Goal: Information Seeking & Learning: Understand process/instructions

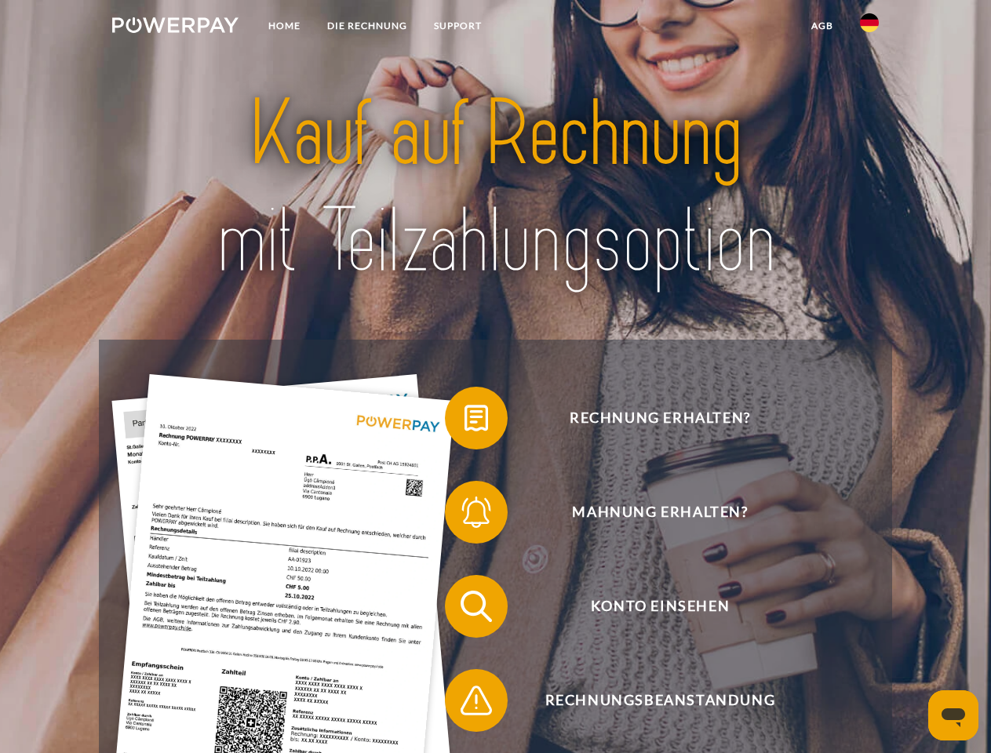
click at [175, 27] on img at bounding box center [175, 25] width 126 height 16
click at [869, 27] on img at bounding box center [869, 22] width 19 height 19
click at [821, 26] on link "agb" at bounding box center [822, 26] width 49 height 28
click at [464, 421] on span at bounding box center [452, 418] width 78 height 78
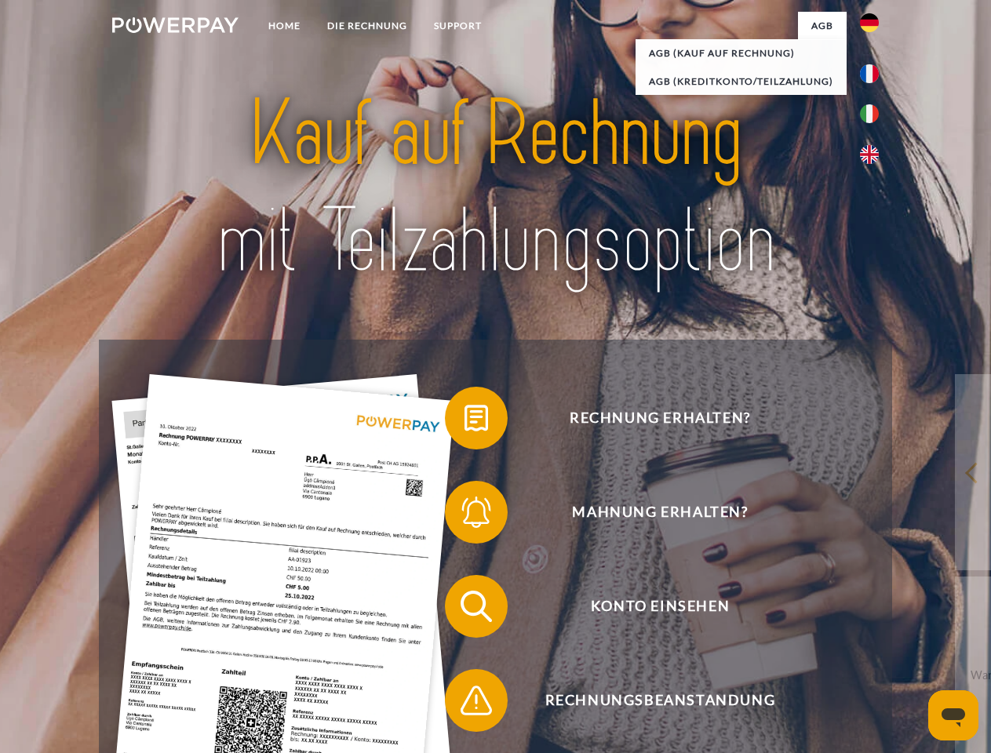
click at [464, 515] on span at bounding box center [452, 512] width 78 height 78
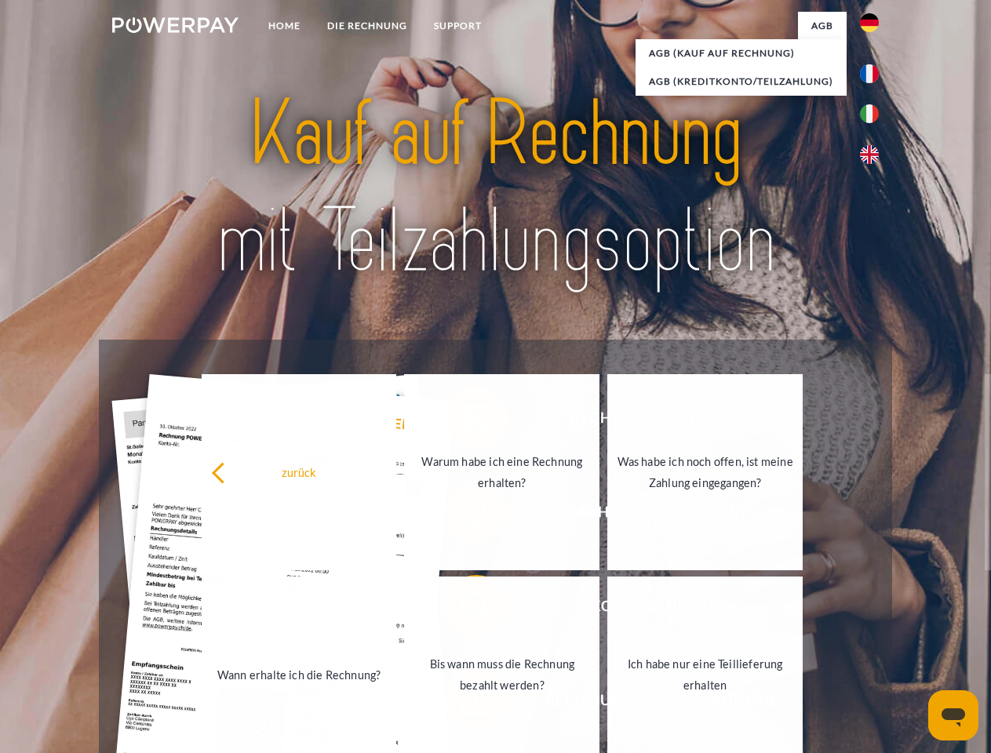
click at [464, 609] on link "Bis wann muss die Rechnung bezahlt werden?" at bounding box center [501, 674] width 195 height 196
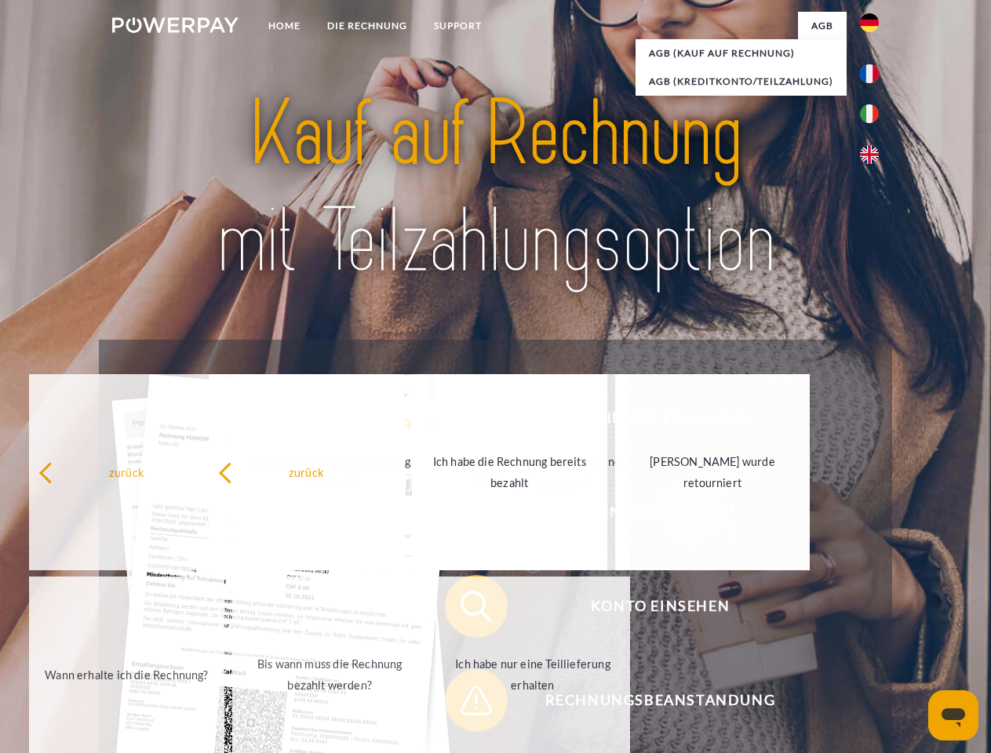
click at [464, 704] on span at bounding box center [452, 700] width 78 height 78
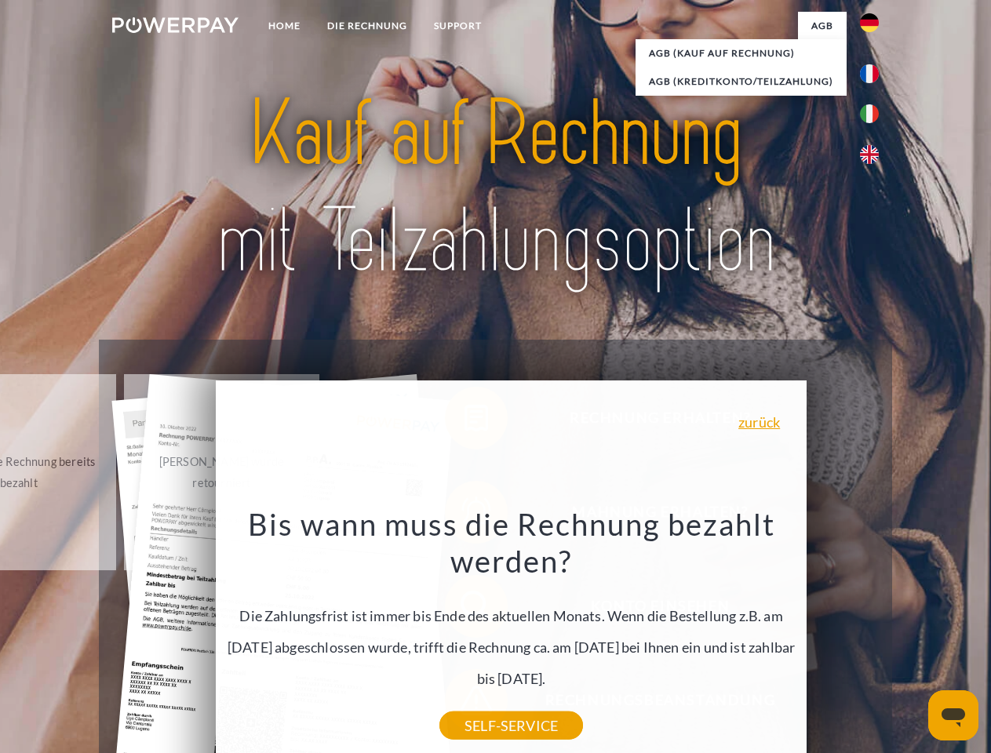
click at [953, 715] on icon "Messaging-Fenster öffnen" at bounding box center [953, 717] width 24 height 19
